Goal: Contribute content: Contribute content

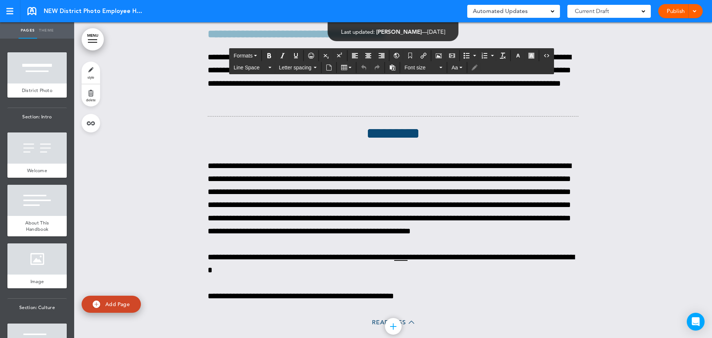
drag, startPoint x: 259, startPoint y: 225, endPoint x: 320, endPoint y: 222, distance: 60.8
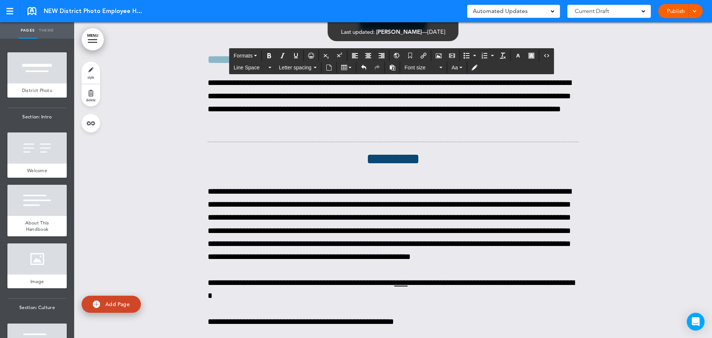
scroll to position [51583, 0]
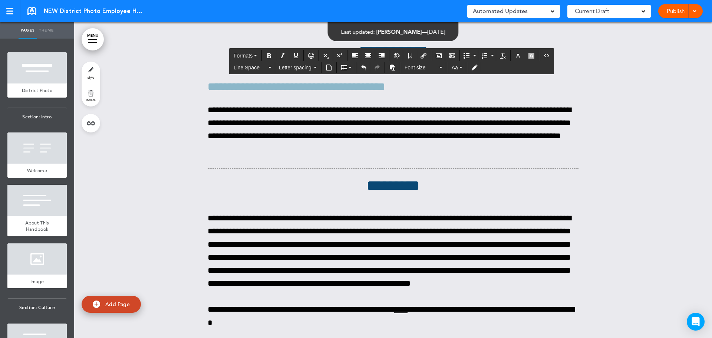
scroll to position [51583, 0]
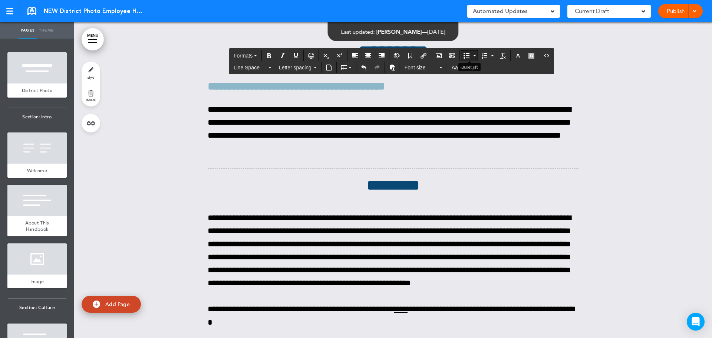
click at [465, 57] on icon "Bullet list" at bounding box center [466, 56] width 6 height 6
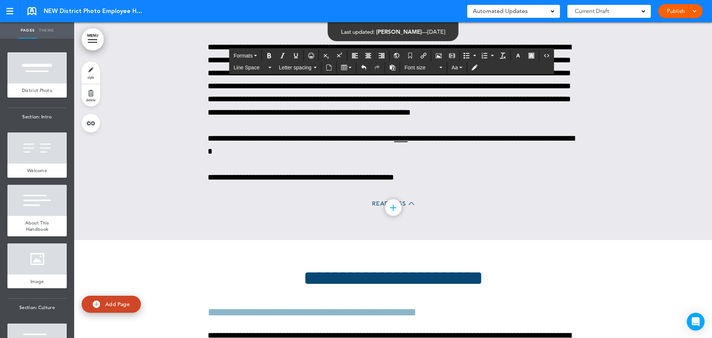
scroll to position [51805, 0]
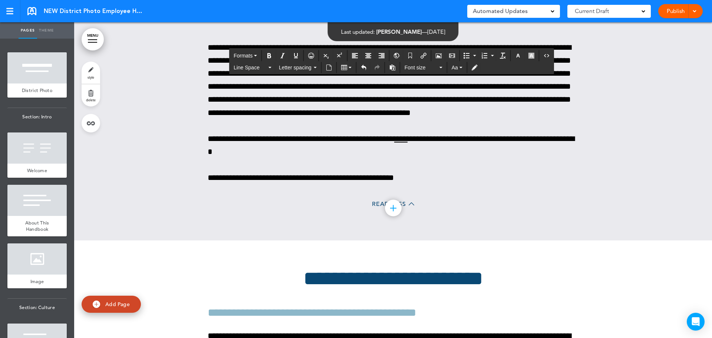
drag, startPoint x: 385, startPoint y: 124, endPoint x: 208, endPoint y: 103, distance: 179.1
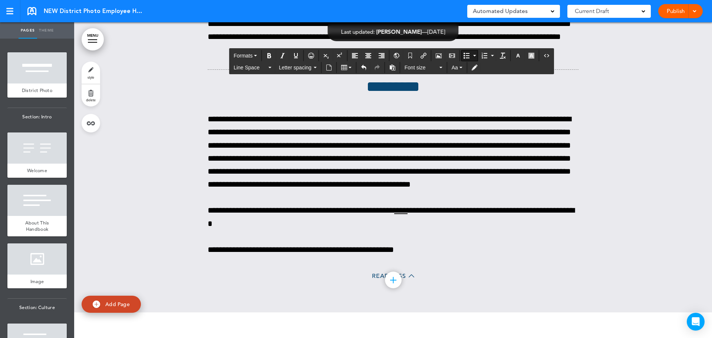
scroll to position [51694, 0]
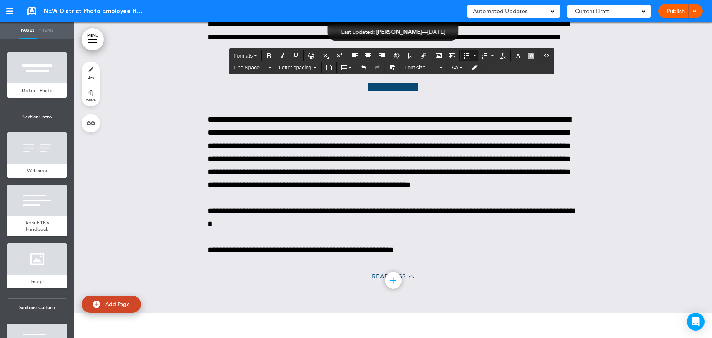
drag, startPoint x: 217, startPoint y: 143, endPoint x: 545, endPoint y: 191, distance: 331.5
click at [271, 70] on button "Line Space" at bounding box center [253, 67] width 44 height 10
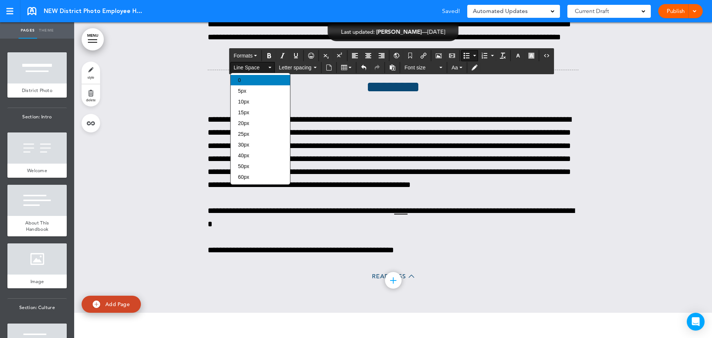
click at [251, 80] on div "0" at bounding box center [260, 80] width 59 height 10
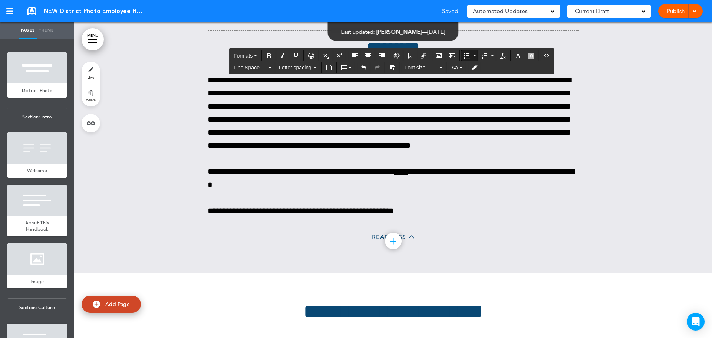
scroll to position [51694, 0]
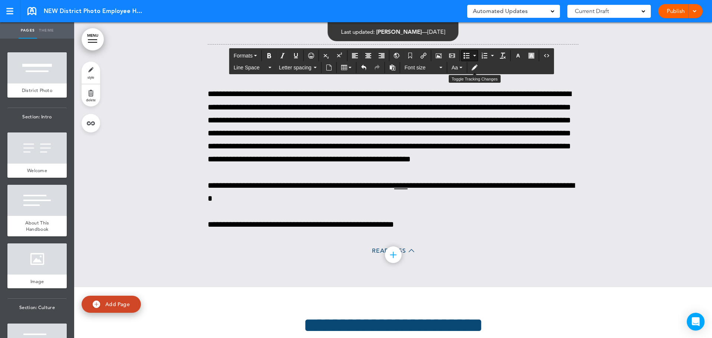
scroll to position [51694, 0]
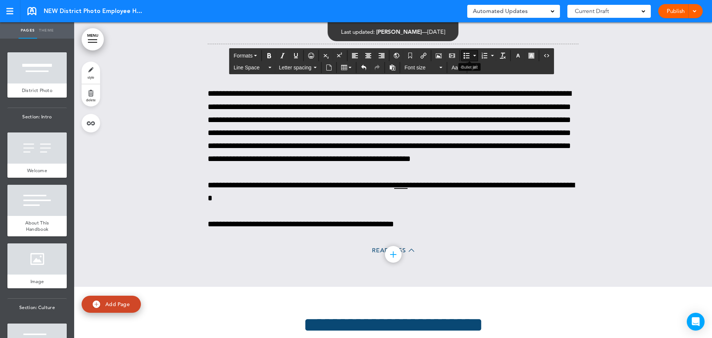
click at [473, 53] on button "Bullet list" at bounding box center [474, 55] width 6 height 10
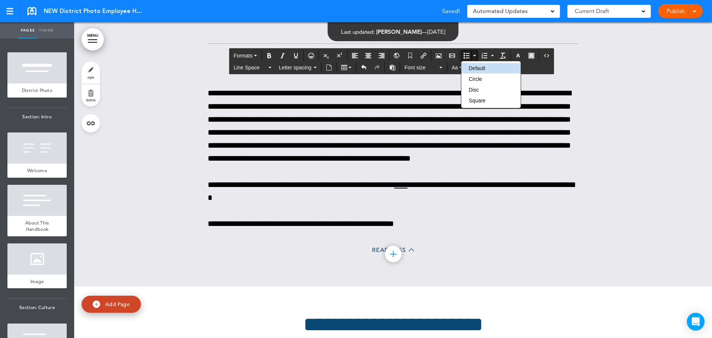
scroll to position [51694, 0]
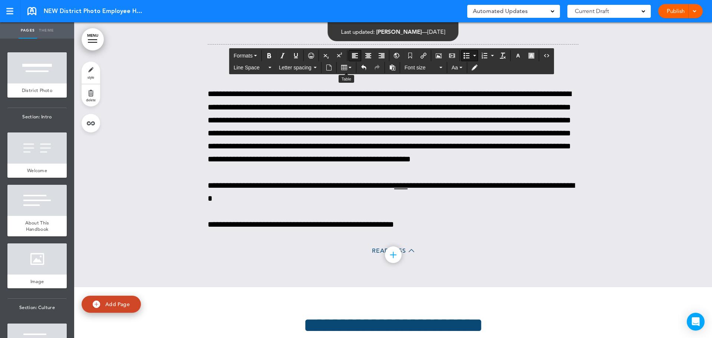
scroll to position [51694, 0]
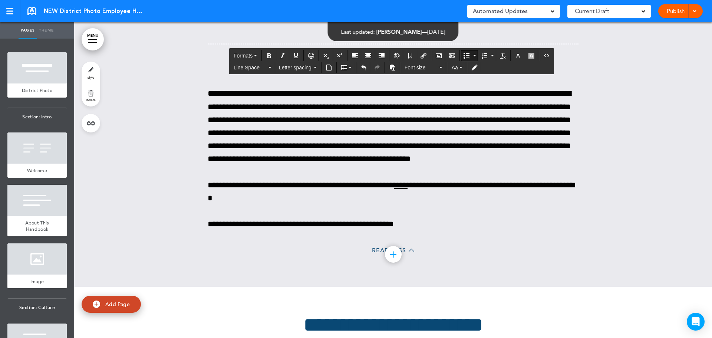
click at [461, 56] on button "Bullet list" at bounding box center [466, 55] width 10 height 10
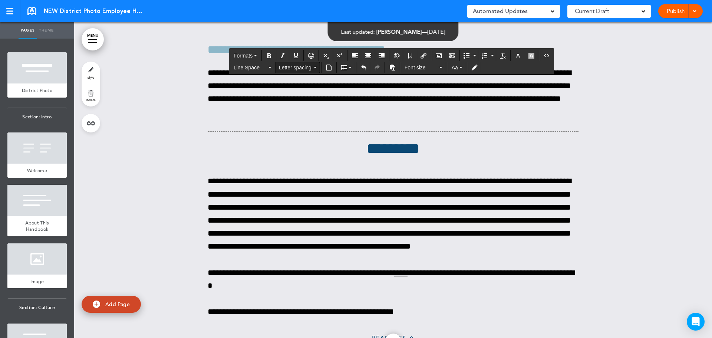
scroll to position [51620, 0]
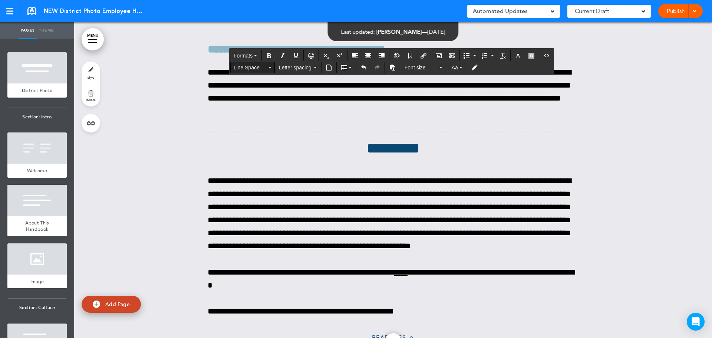
click at [267, 68] on button "Line Space" at bounding box center [253, 67] width 44 height 10
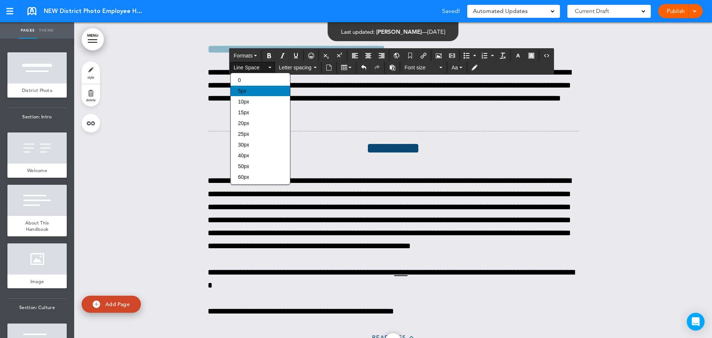
click at [257, 93] on div "5px" at bounding box center [260, 91] width 59 height 10
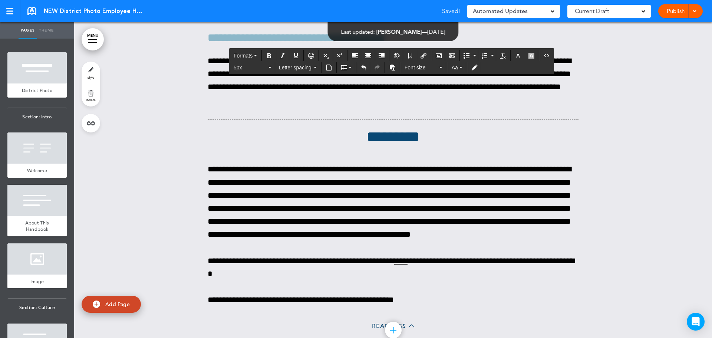
scroll to position [51620, 0]
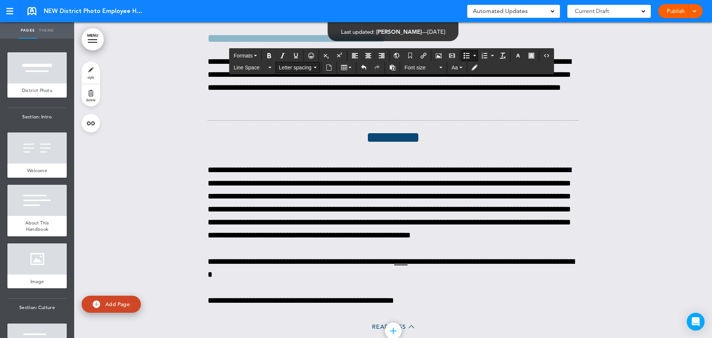
scroll to position [51620, 0]
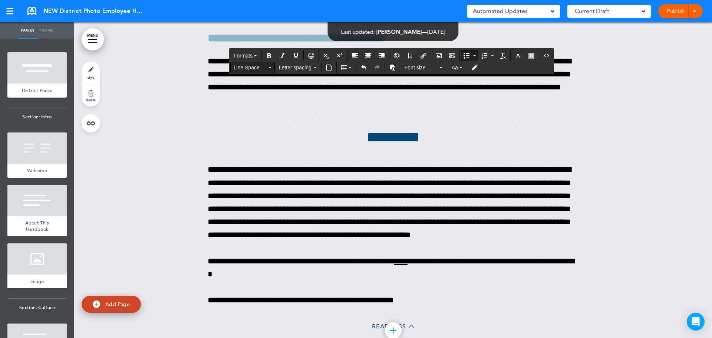
click at [265, 66] on span "Line Space" at bounding box center [249, 67] width 33 height 7
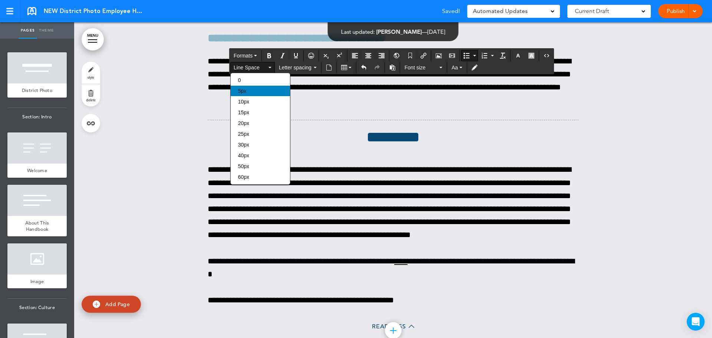
click at [248, 94] on div "5px" at bounding box center [260, 91] width 59 height 10
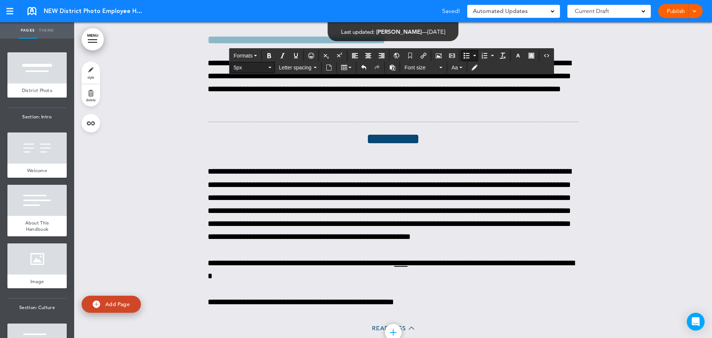
click at [268, 65] on button "5px" at bounding box center [253, 67] width 44 height 10
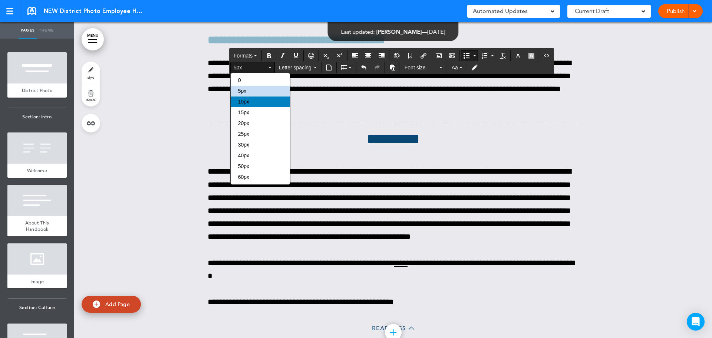
click at [252, 96] on div "10px" at bounding box center [260, 101] width 59 height 10
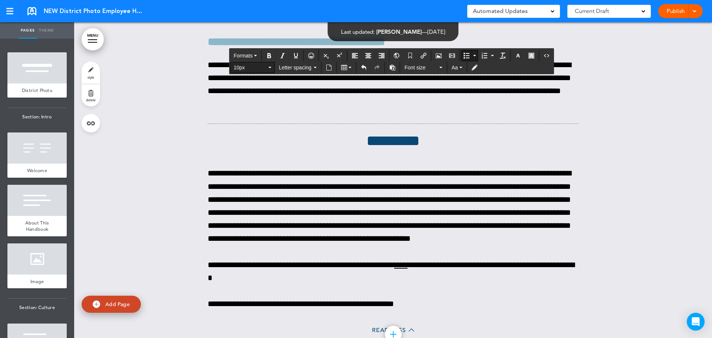
click at [269, 70] on button "10px" at bounding box center [253, 67] width 44 height 10
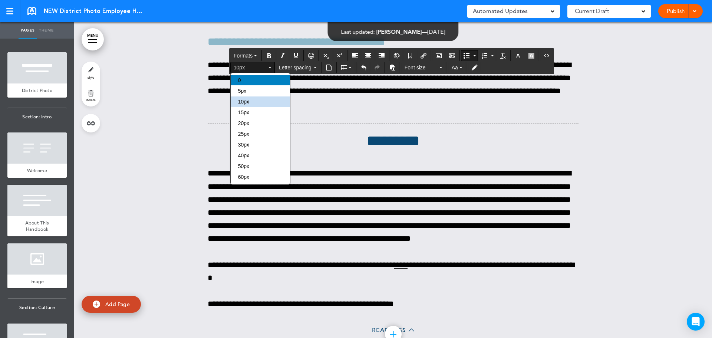
click at [257, 84] on div "0" at bounding box center [260, 80] width 59 height 10
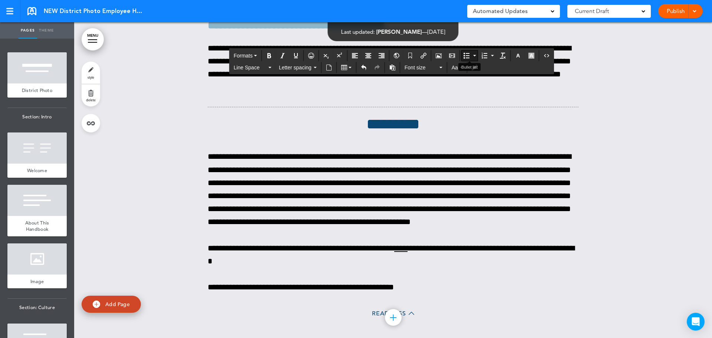
click at [473, 55] on icon "Bullet list" at bounding box center [474, 55] width 3 height 1
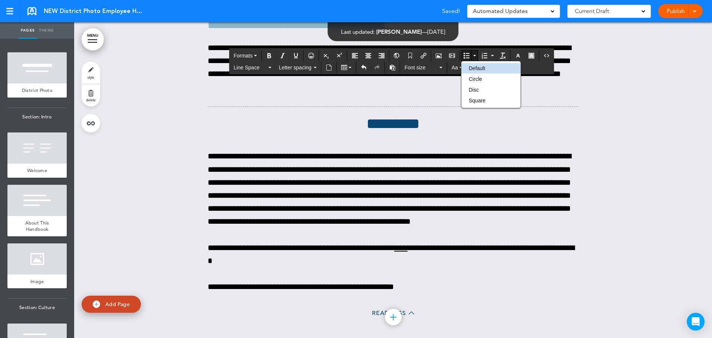
scroll to position [51620, 0]
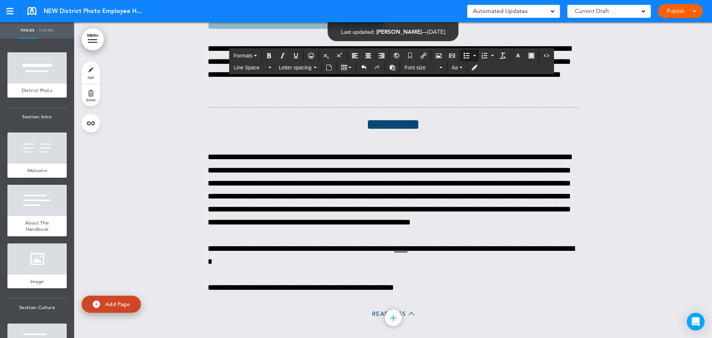
scroll to position [51620, 0]
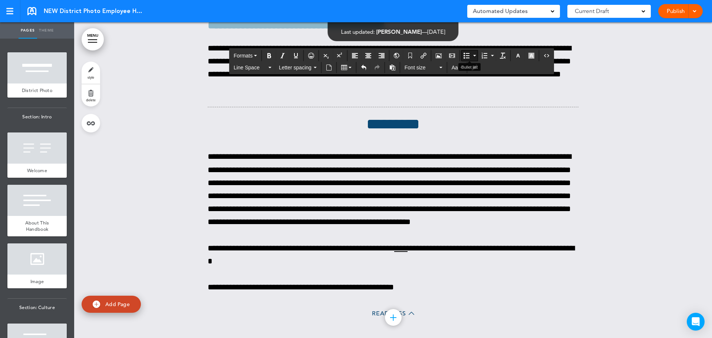
click at [469, 58] on icon "Bullet list" at bounding box center [466, 56] width 6 height 6
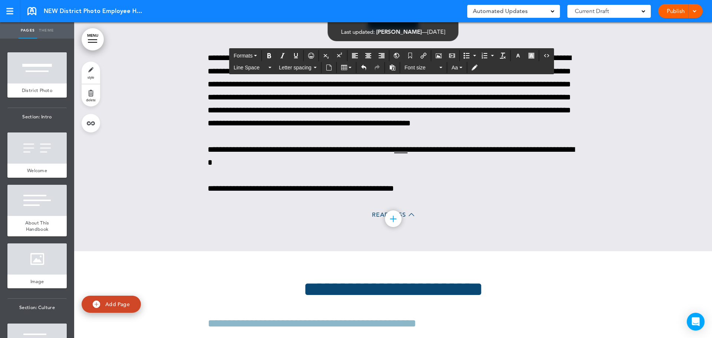
scroll to position [51731, 0]
drag, startPoint x: 205, startPoint y: 80, endPoint x: 555, endPoint y: 128, distance: 353.5
copy div "**********"
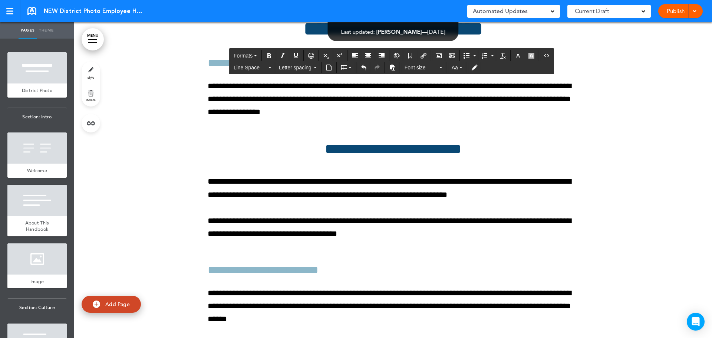
scroll to position [51991, 0]
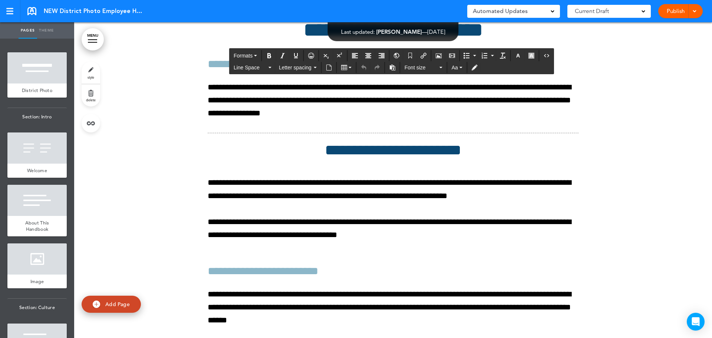
drag, startPoint x: 205, startPoint y: 166, endPoint x: 441, endPoint y: 196, distance: 237.6
paste div "To enrich screen reader interactions, please activate Accessibility in Grammarl…"
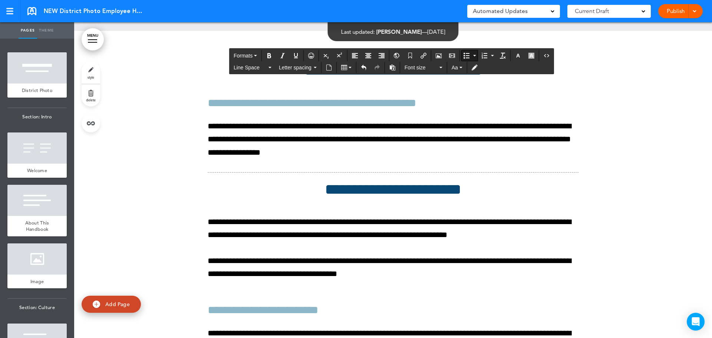
drag, startPoint x: 207, startPoint y: 164, endPoint x: 551, endPoint y: 214, distance: 348.2
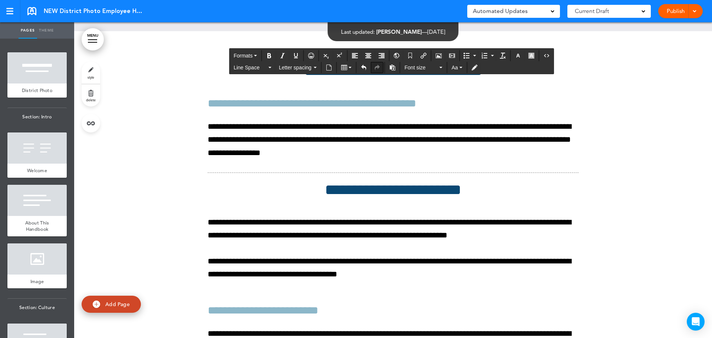
scroll to position [51991, 0]
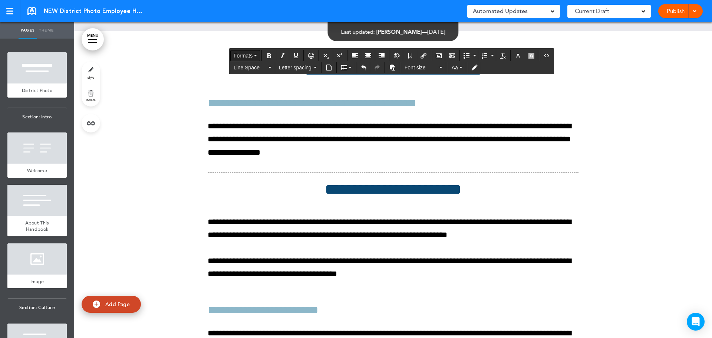
click at [258, 55] on button "Formats" at bounding box center [245, 55] width 29 height 10
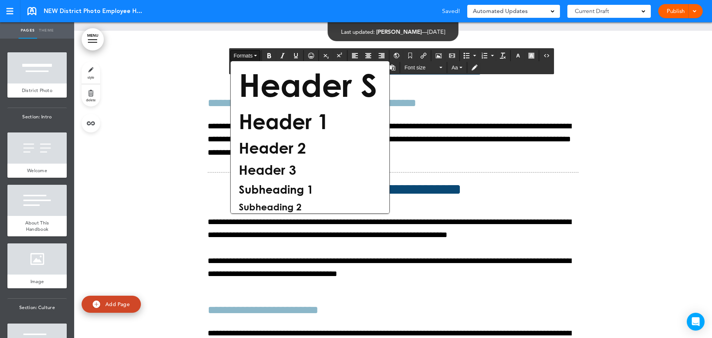
click at [258, 55] on button "Formats" at bounding box center [245, 55] width 29 height 10
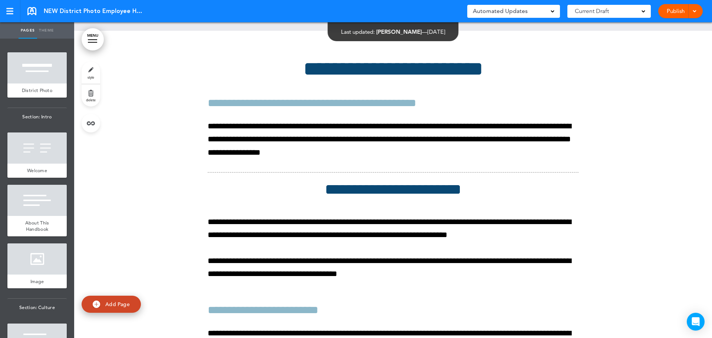
click at [54, 32] on link "Theme" at bounding box center [46, 30] width 19 height 16
type input "******"
select select "****"
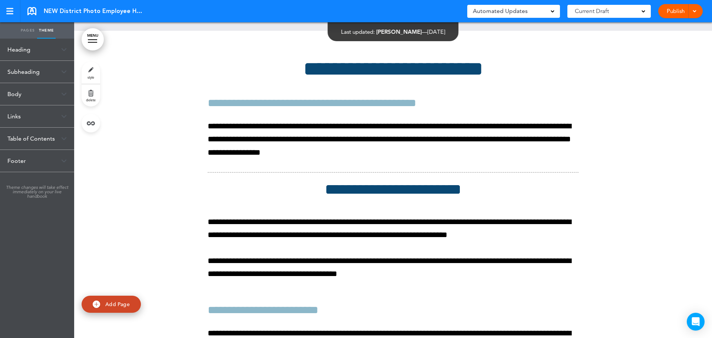
click at [55, 72] on div "Subheading" at bounding box center [37, 72] width 74 height 22
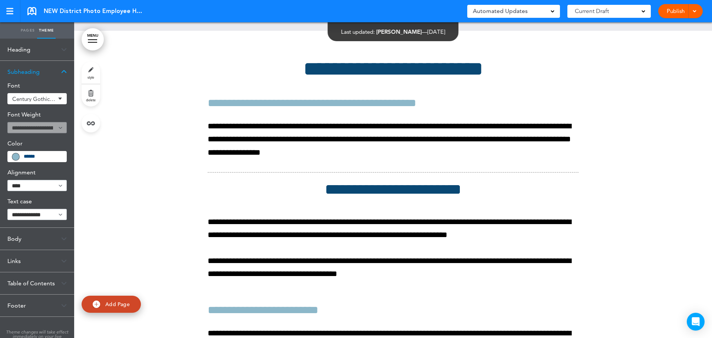
click at [23, 241] on div "Body" at bounding box center [37, 239] width 74 height 22
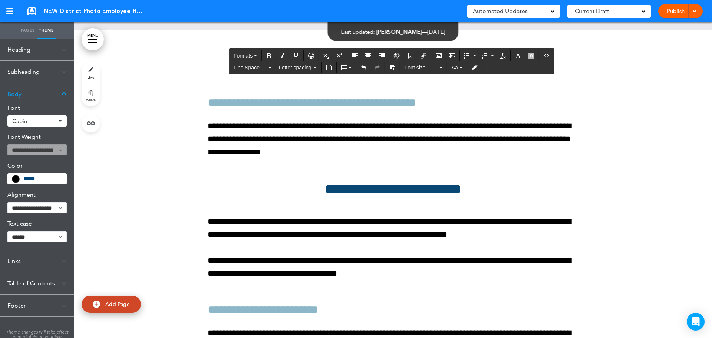
drag, startPoint x: 207, startPoint y: 163, endPoint x: 556, endPoint y: 219, distance: 353.9
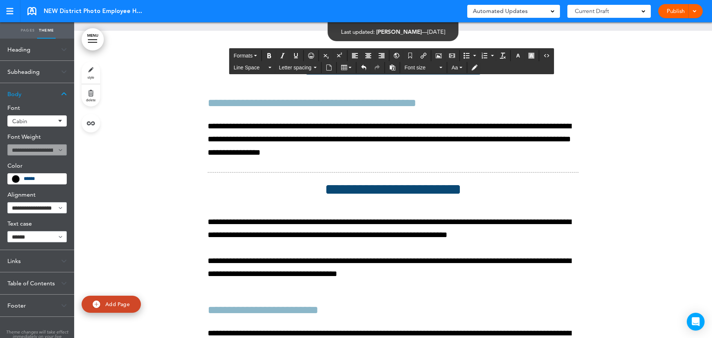
scroll to position [51991, 0]
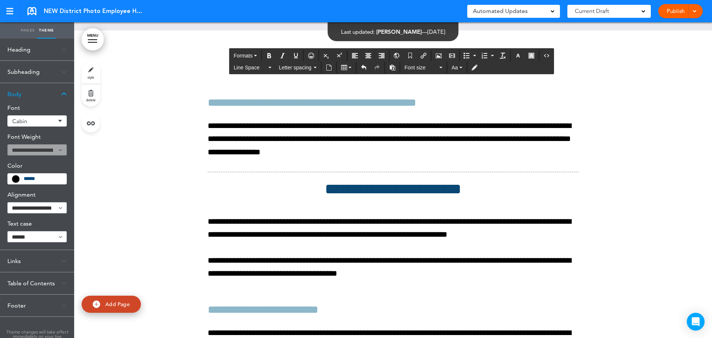
click at [94, 72] on link "style" at bounding box center [91, 73] width 19 height 22
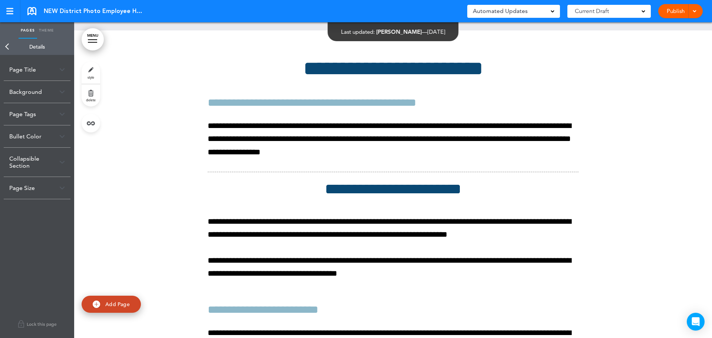
click at [59, 136] on div "Bullet Color" at bounding box center [37, 136] width 67 height 22
click at [7, 45] on link "Back" at bounding box center [7, 47] width 15 height 16
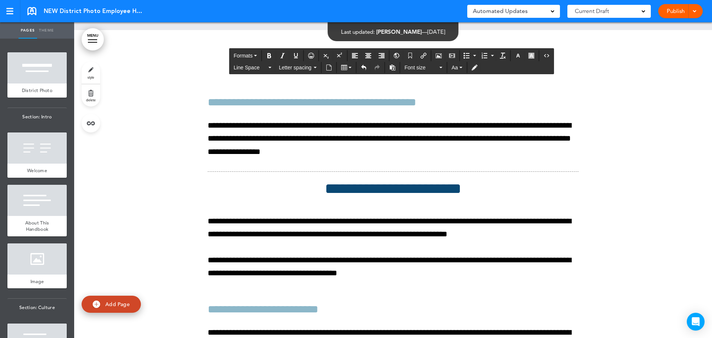
drag, startPoint x: 209, startPoint y: 165, endPoint x: 556, endPoint y: 216, distance: 350.7
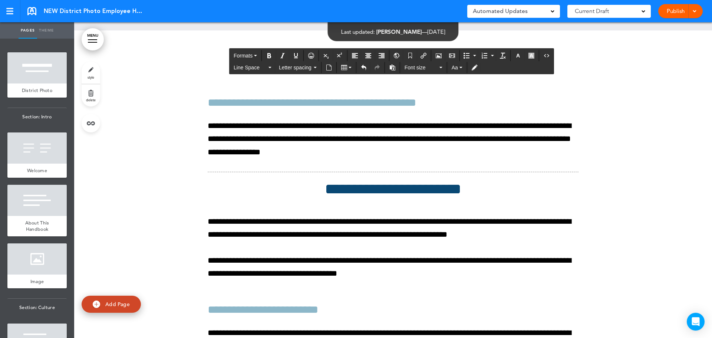
scroll to position [51992, 0]
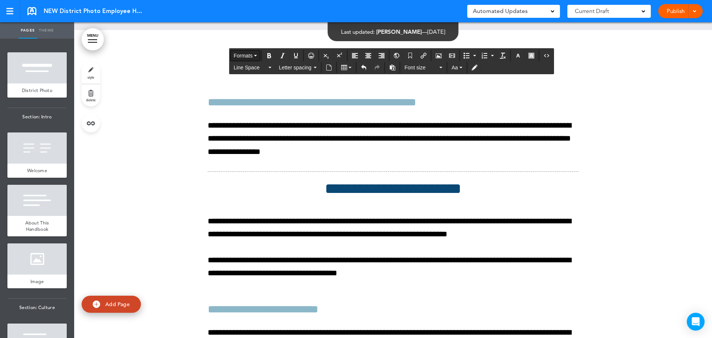
click at [256, 56] on icon "button" at bounding box center [255, 55] width 3 height 1
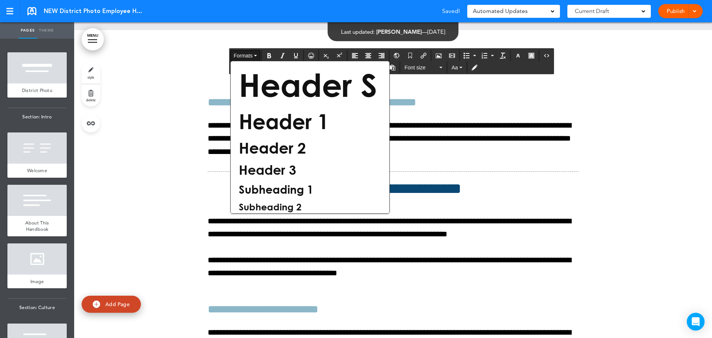
click at [256, 56] on icon "button" at bounding box center [255, 55] width 3 height 1
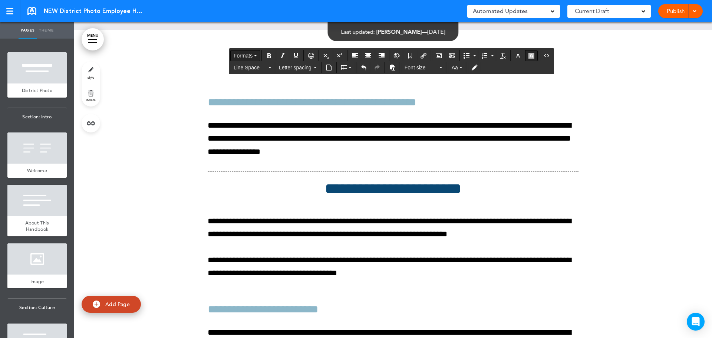
click at [530, 57] on icon "button" at bounding box center [531, 56] width 6 height 6
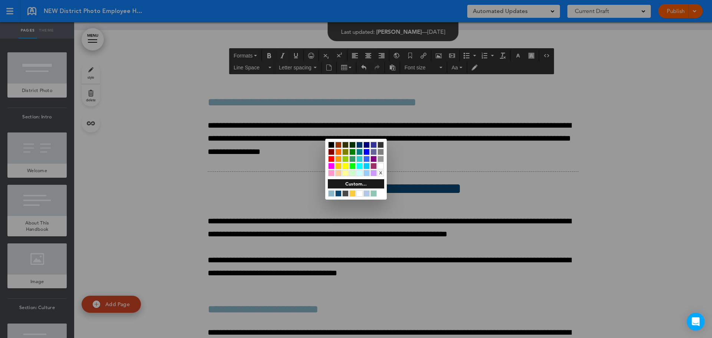
click at [329, 143] on div at bounding box center [331, 145] width 6 height 6
click at [400, 218] on div at bounding box center [356, 169] width 712 height 338
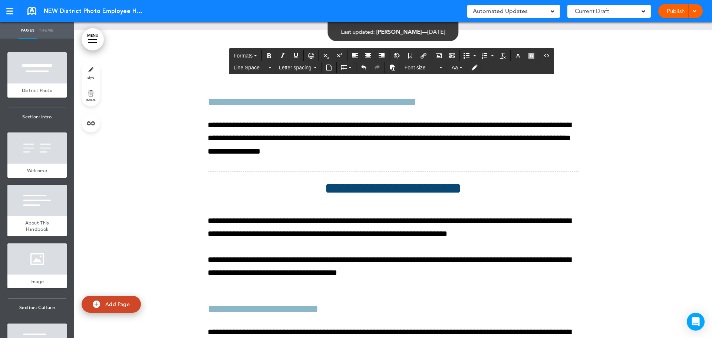
drag, startPoint x: 205, startPoint y: 163, endPoint x: 570, endPoint y: 221, distance: 369.3
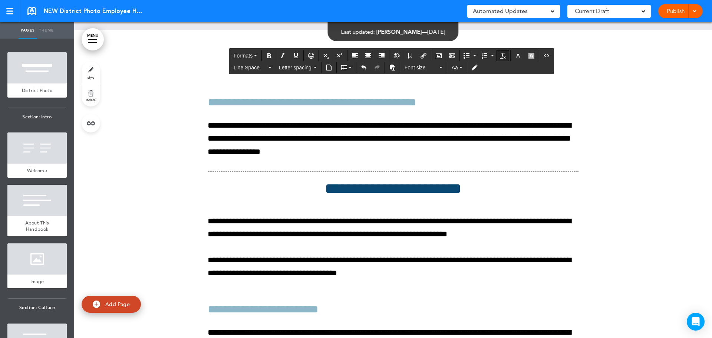
scroll to position [51992, 0]
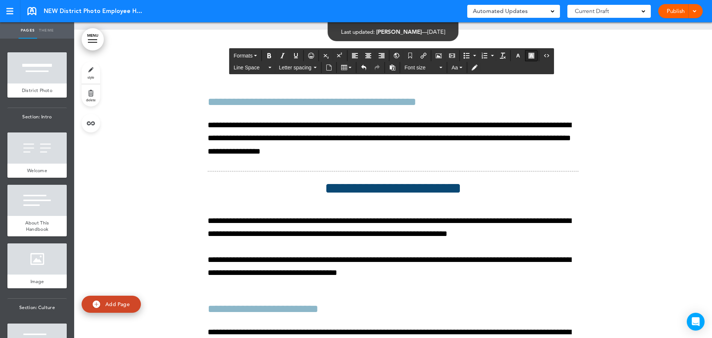
click at [537, 53] on button "button" at bounding box center [531, 55] width 12 height 10
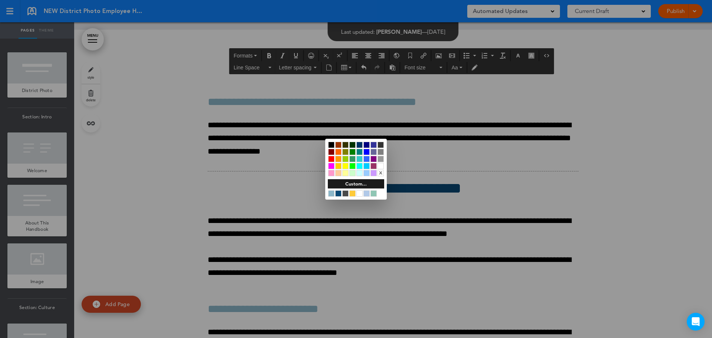
click at [380, 167] on div at bounding box center [380, 166] width 6 height 6
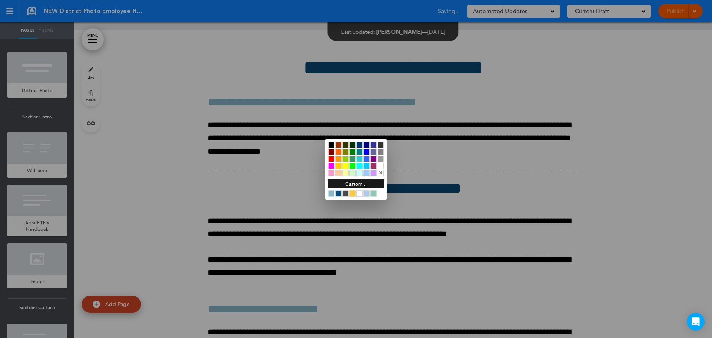
click at [394, 216] on div at bounding box center [356, 169] width 712 height 338
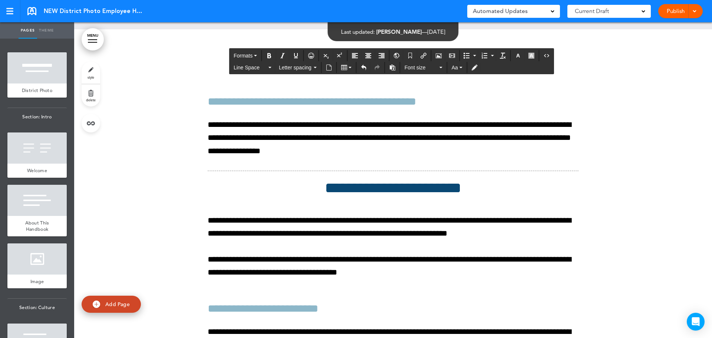
drag, startPoint x: 206, startPoint y: 167, endPoint x: 551, endPoint y: 213, distance: 348.2
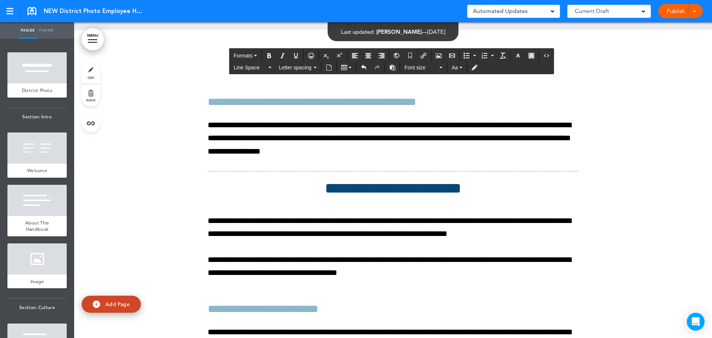
scroll to position [51992, 0]
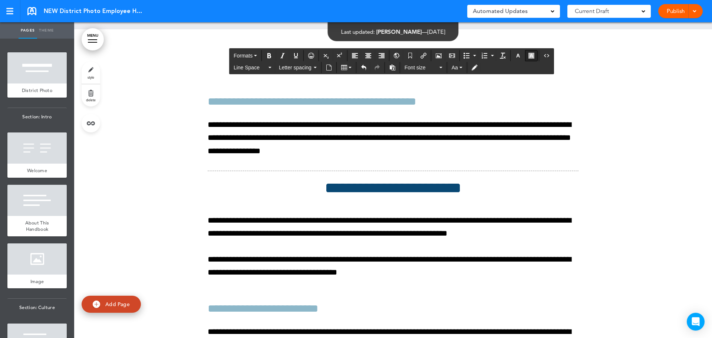
click at [531, 54] on icon "button" at bounding box center [531, 56] width 6 height 6
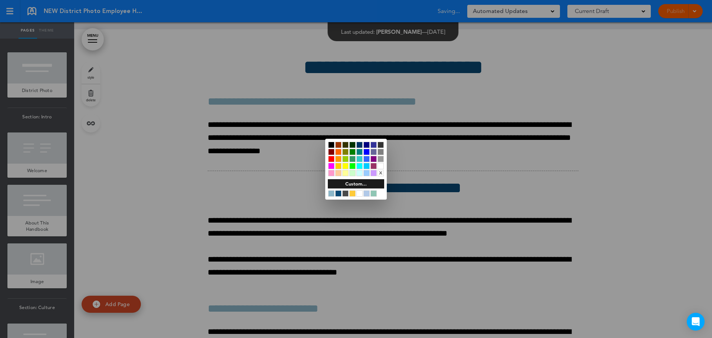
click at [383, 192] on div at bounding box center [356, 193] width 56 height 7
click at [383, 164] on div at bounding box center [380, 166] width 6 height 6
click at [475, 178] on div at bounding box center [356, 169] width 712 height 338
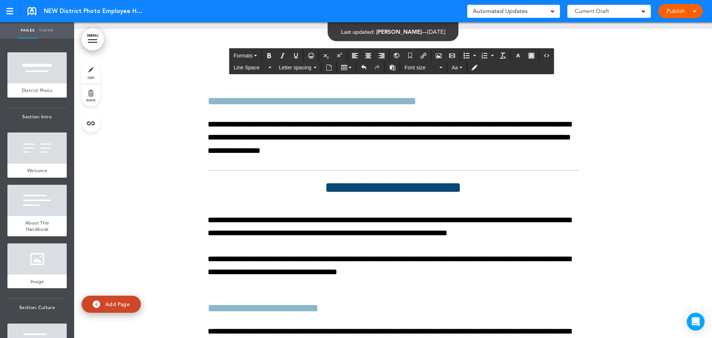
drag, startPoint x: 206, startPoint y: 163, endPoint x: 586, endPoint y: 210, distance: 382.4
click at [515, 55] on icon "button" at bounding box center [518, 56] width 6 height 6
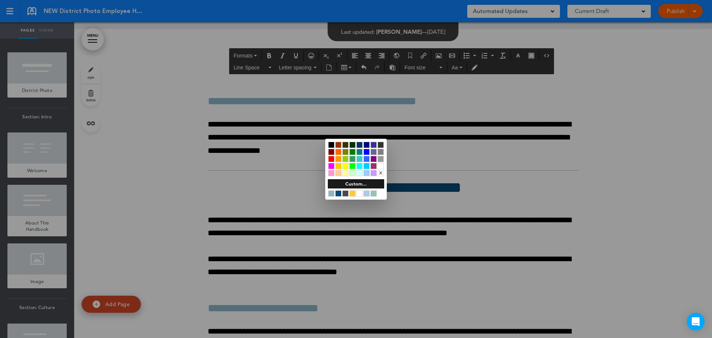
click at [329, 143] on div at bounding box center [331, 145] width 6 height 6
click at [339, 206] on div at bounding box center [356, 169] width 712 height 338
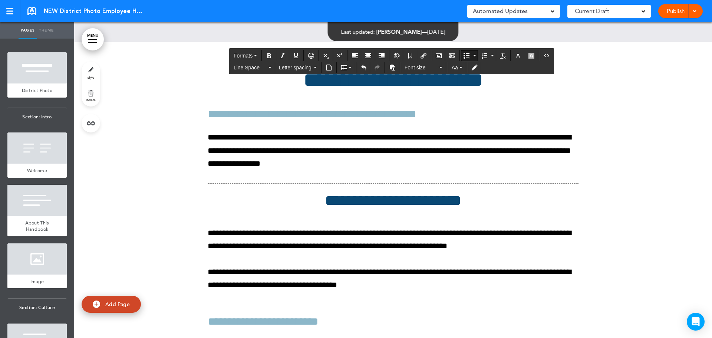
scroll to position [51993, 0]
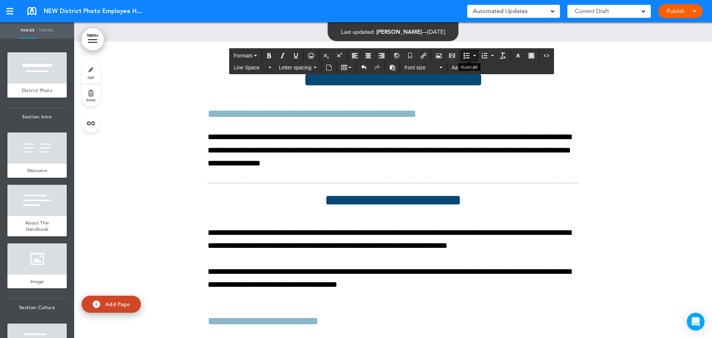
click at [474, 55] on icon "Bullet list" at bounding box center [474, 55] width 3 height 1
click at [467, 59] on button "Bullet list" at bounding box center [466, 55] width 10 height 10
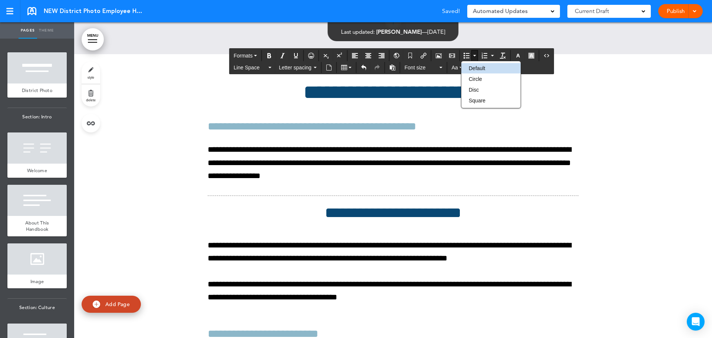
scroll to position [51993, 0]
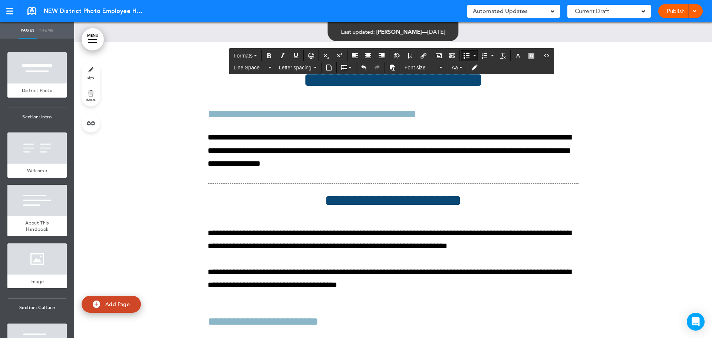
scroll to position [51993, 0]
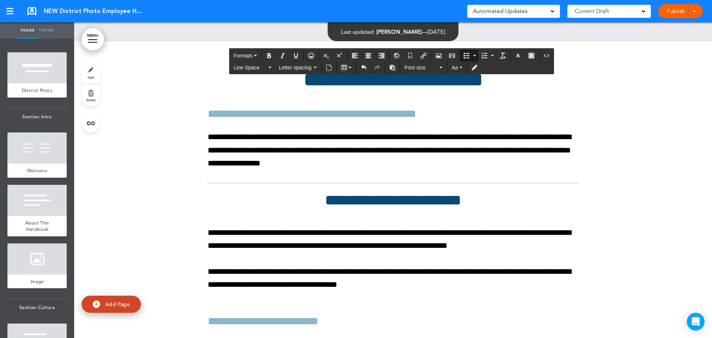
click at [471, 54] on button "Bullet list" at bounding box center [466, 55] width 10 height 10
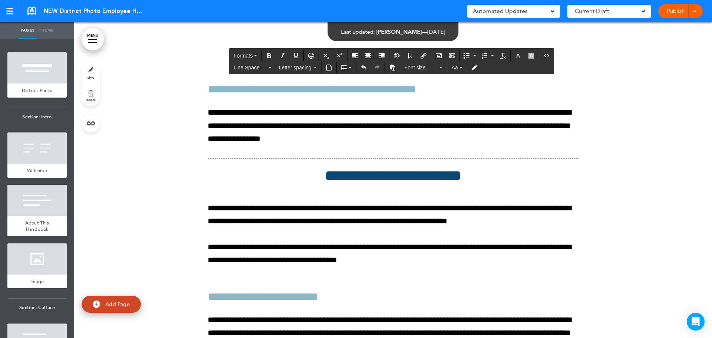
scroll to position [52030, 0]
drag, startPoint x: 329, startPoint y: 127, endPoint x: 394, endPoint y: 131, distance: 64.6
drag, startPoint x: 467, startPoint y: 151, endPoint x: 517, endPoint y: 154, distance: 49.4
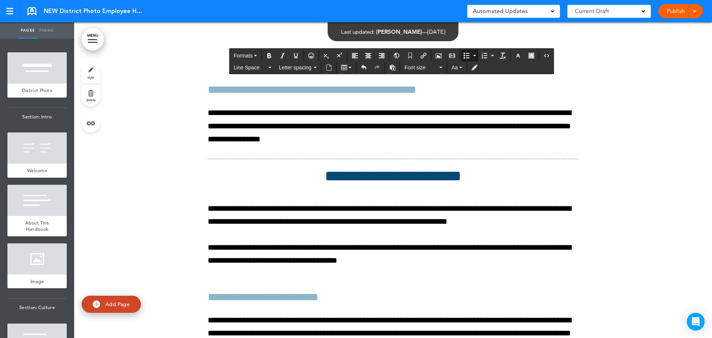
drag, startPoint x: 466, startPoint y: 165, endPoint x: 515, endPoint y: 163, distance: 49.7
drag, startPoint x: 481, startPoint y: 178, endPoint x: 526, endPoint y: 182, distance: 45.1
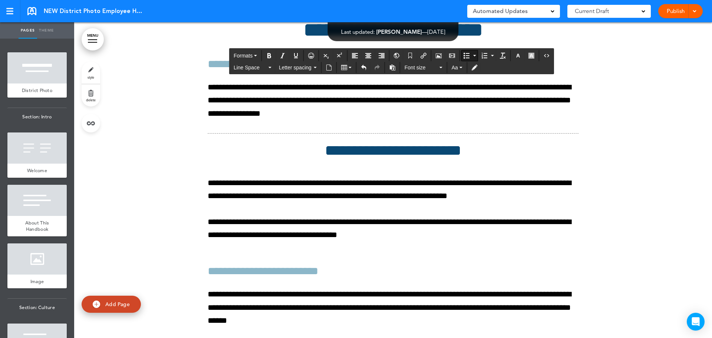
scroll to position [52030, 0]
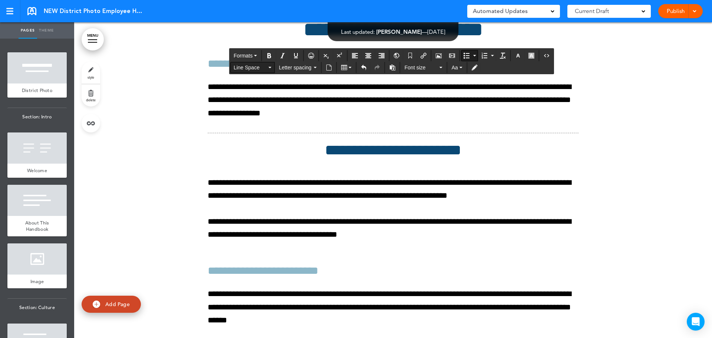
click at [268, 68] on icon "button" at bounding box center [269, 67] width 3 height 1
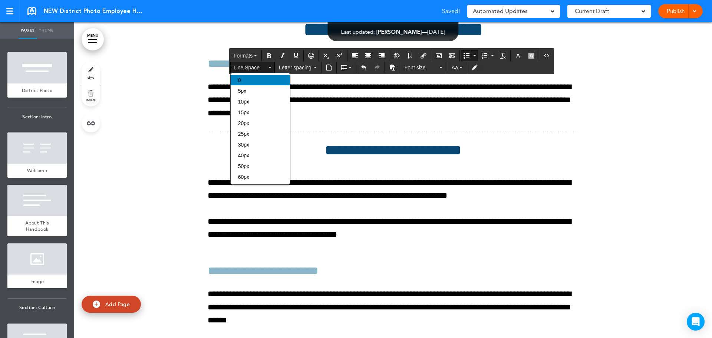
click at [260, 79] on div "0" at bounding box center [260, 80] width 59 height 10
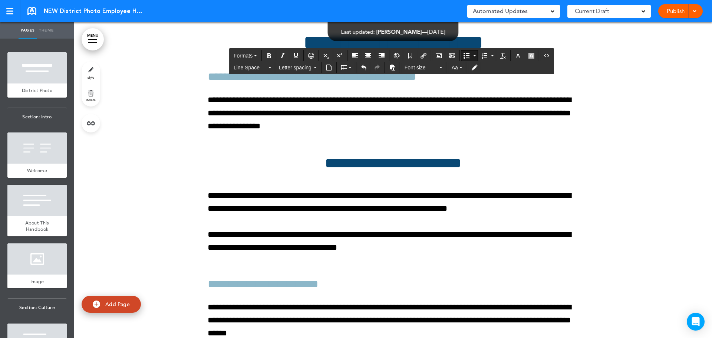
click at [477, 59] on button "Bullet list" at bounding box center [474, 55] width 6 height 10
click at [468, 54] on icon "Bullet list" at bounding box center [466, 56] width 6 height 6
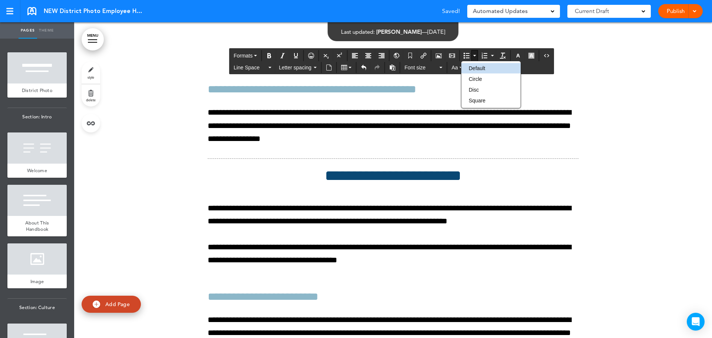
scroll to position [52030, 0]
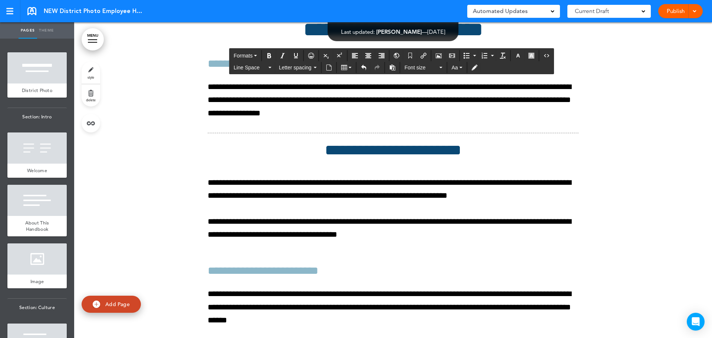
scroll to position [52030, 0]
click at [273, 64] on button "Line Space" at bounding box center [253, 67] width 44 height 10
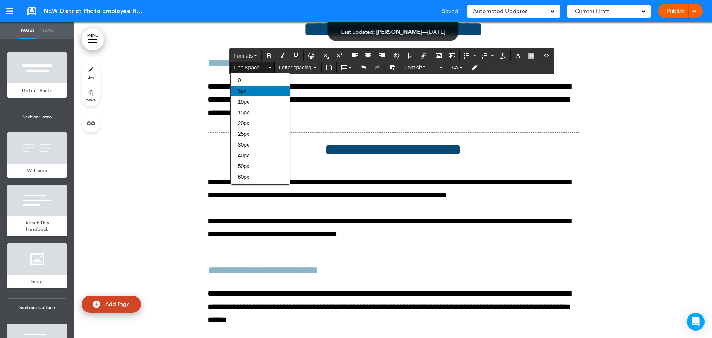
click at [249, 90] on div "5px" at bounding box center [260, 91] width 59 height 10
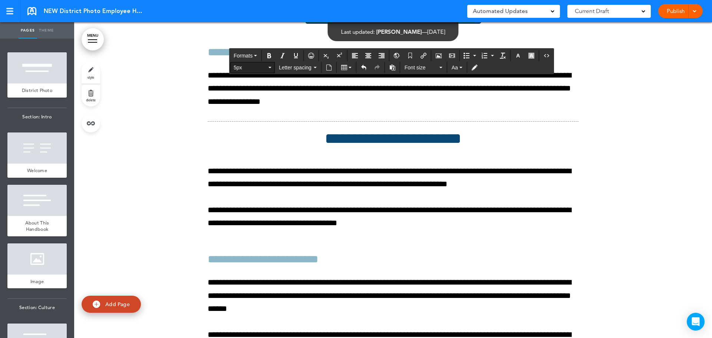
click at [268, 67] on icon "button" at bounding box center [269, 67] width 3 height 1
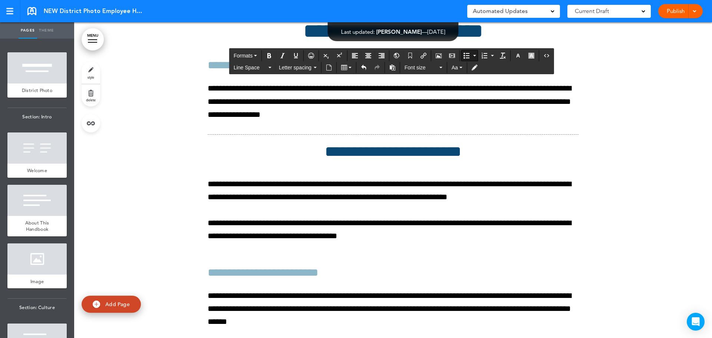
click at [467, 57] on icon "Bullet list" at bounding box center [466, 56] width 6 height 6
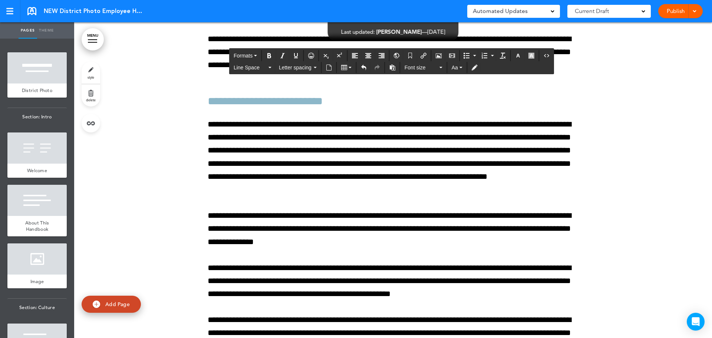
scroll to position [52401, 0]
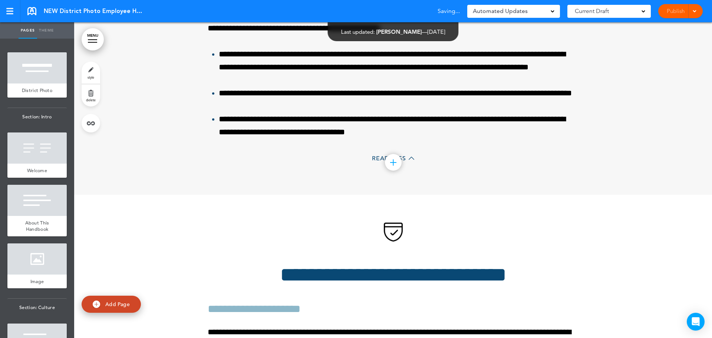
click at [676, 10] on div "Publish Publish Preview Draft" at bounding box center [680, 11] width 44 height 14
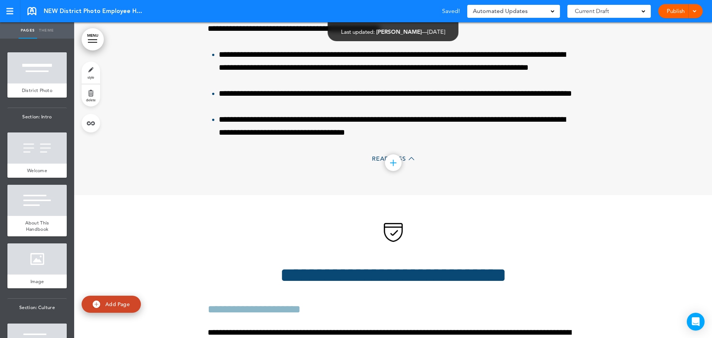
scroll to position [47619, 0]
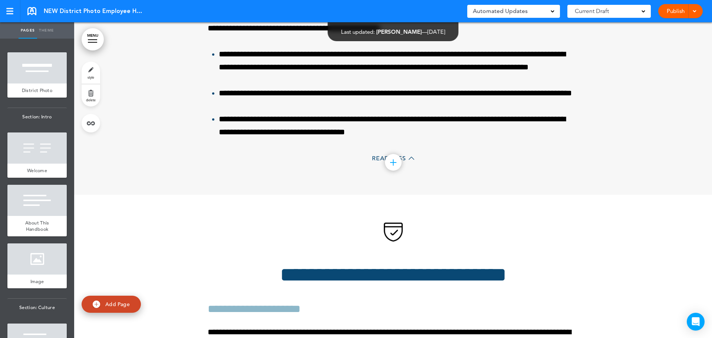
click at [679, 11] on link "Publish" at bounding box center [674, 11] width 23 height 14
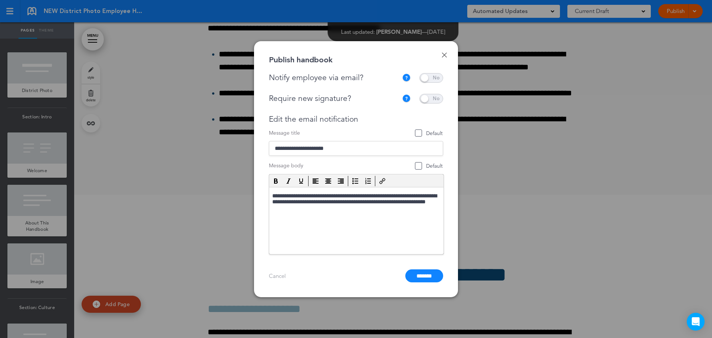
scroll to position [0, 0]
click at [434, 80] on span at bounding box center [431, 78] width 24 height 10
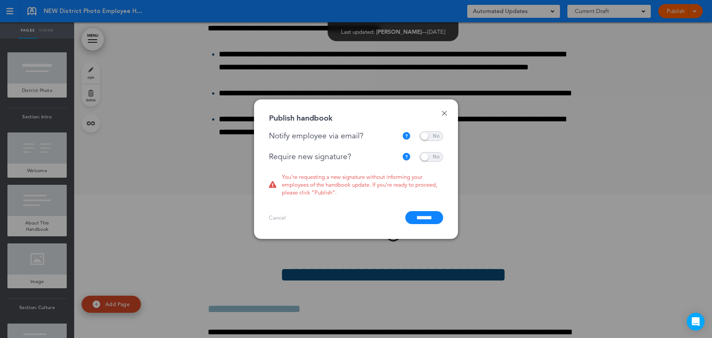
click at [437, 158] on span at bounding box center [431, 157] width 24 height 10
